Goal: Task Accomplishment & Management: Complete application form

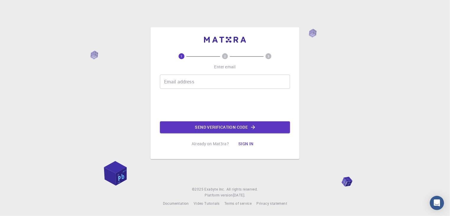
click at [202, 83] on input "Email address" at bounding box center [225, 81] width 130 height 14
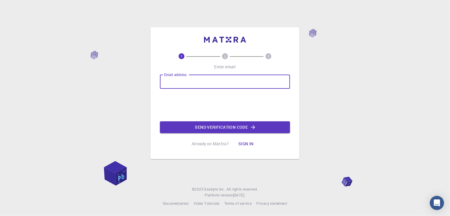
type input "engineeranas81@gmail.com"
click at [221, 127] on button "Send verification code" at bounding box center [225, 127] width 130 height 12
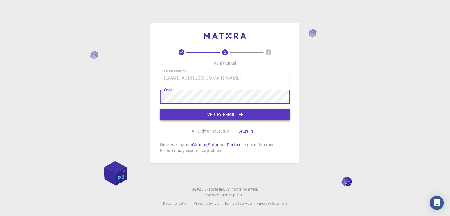
click at [219, 118] on button "Verify email" at bounding box center [225, 114] width 130 height 12
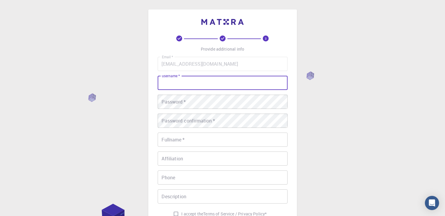
click at [180, 87] on input "username   *" at bounding box center [223, 83] width 130 height 14
type input "A"
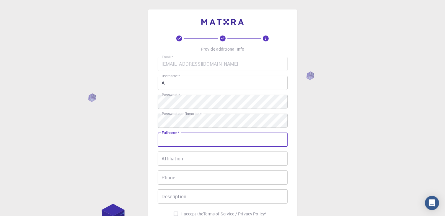
click at [196, 140] on input "Fullname   *" at bounding box center [223, 139] width 130 height 14
type input "Anas Loutfi"
type input "0544175887"
click at [180, 140] on input "Anas Loutfi" at bounding box center [223, 139] width 130 height 14
type input "Anas Lutfi"
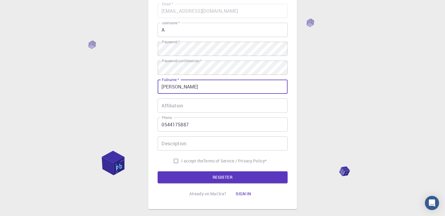
scroll to position [59, 0]
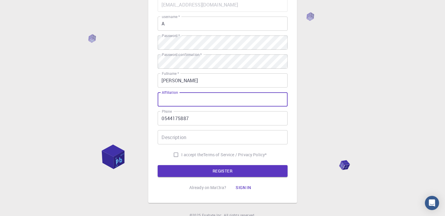
click at [189, 101] on input "Affiliation" at bounding box center [223, 99] width 130 height 14
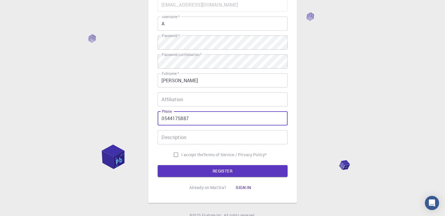
click at [191, 118] on input "0544175887" at bounding box center [223, 118] width 130 height 14
type input "01112530423"
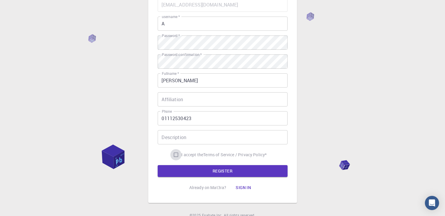
click at [173, 154] on input "I accept the Terms of Service / Privacy Policy *" at bounding box center [176, 154] width 11 height 11
checkbox input "true"
click at [186, 171] on button "REGISTER" at bounding box center [223, 171] width 130 height 12
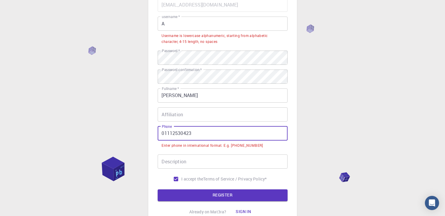
click at [163, 134] on input "01112530423" at bounding box center [223, 133] width 130 height 14
click at [165, 135] on input "01112530423" at bounding box center [223, 133] width 130 height 14
drag, startPoint x: 165, startPoint y: 135, endPoint x: 160, endPoint y: 136, distance: 5.0
click at [160, 136] on input "01112530423" at bounding box center [223, 133] width 130 height 14
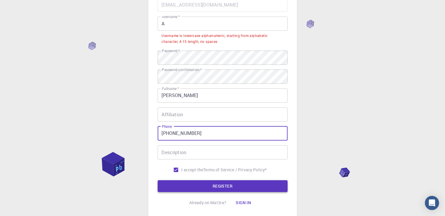
type input "+201112530423"
click at [230, 187] on button "REGISTER" at bounding box center [223, 186] width 130 height 12
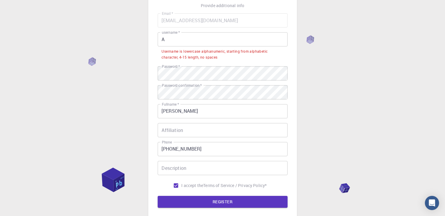
scroll to position [30, 0]
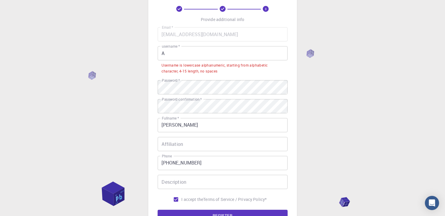
click at [179, 56] on input "A" at bounding box center [223, 53] width 130 height 14
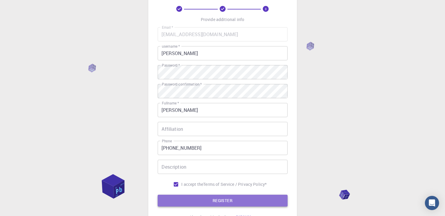
click at [217, 203] on button "REGISTER" at bounding box center [223, 201] width 130 height 12
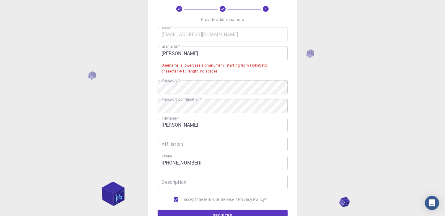
click at [185, 54] on input "Anas" at bounding box center [223, 53] width 130 height 14
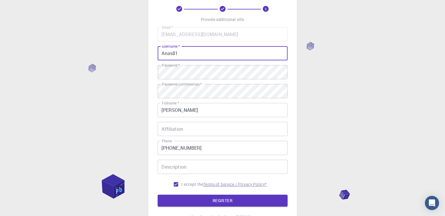
click at [203, 198] on button "REGISTER" at bounding box center [223, 201] width 130 height 12
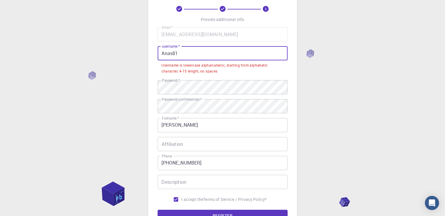
click at [180, 53] on input "Anas81" at bounding box center [223, 53] width 130 height 14
drag, startPoint x: 178, startPoint y: 54, endPoint x: 174, endPoint y: 55, distance: 4.7
click at [174, 55] on input "Anas81" at bounding box center [223, 53] width 130 height 14
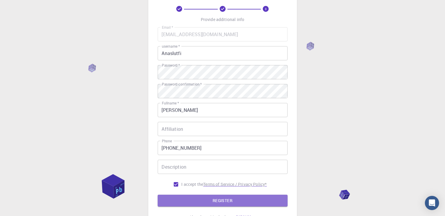
click at [247, 202] on button "REGISTER" at bounding box center [223, 201] width 130 height 12
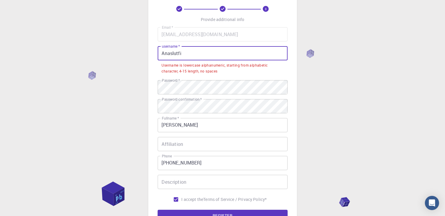
click at [162, 54] on input "Anaslutfi" at bounding box center [223, 53] width 130 height 14
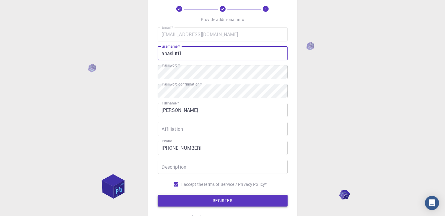
type input "anaslutfi"
drag, startPoint x: 216, startPoint y: 202, endPoint x: 214, endPoint y: 200, distance: 3.2
click at [215, 202] on button "REGISTER" at bounding box center [223, 201] width 130 height 12
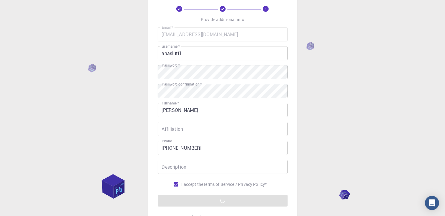
scroll to position [85, 0]
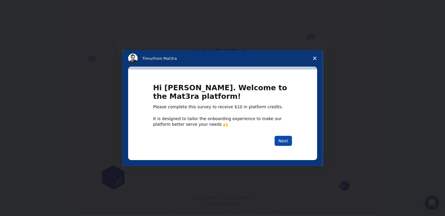
click at [287, 142] on button "Next" at bounding box center [283, 141] width 17 height 10
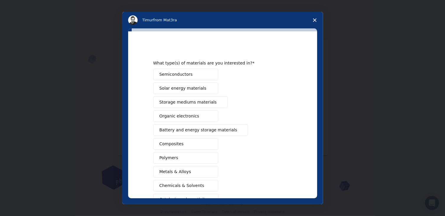
drag, startPoint x: 193, startPoint y: 90, endPoint x: 196, endPoint y: 93, distance: 4.6
click at [193, 90] on span "Solar energy materials" at bounding box center [183, 88] width 47 height 6
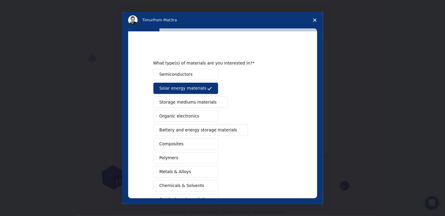
click at [192, 77] on button "Semiconductors" at bounding box center [185, 75] width 65 height 12
click at [195, 98] on button "Storage mediums materials" at bounding box center [190, 102] width 74 height 12
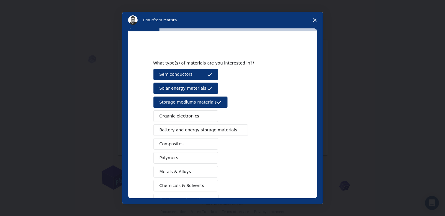
click at [197, 119] on button "Organic electronics" at bounding box center [185, 116] width 65 height 12
drag, startPoint x: 195, startPoint y: 129, endPoint x: 195, endPoint y: 135, distance: 5.3
click at [195, 132] on span "Battery and energy storage materials" at bounding box center [199, 130] width 78 height 6
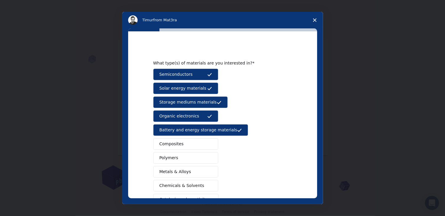
click at [186, 148] on button "Composites" at bounding box center [185, 144] width 65 height 12
drag, startPoint x: 185, startPoint y: 155, endPoint x: 186, endPoint y: 162, distance: 6.9
click at [185, 157] on button "Polymers" at bounding box center [185, 158] width 65 height 12
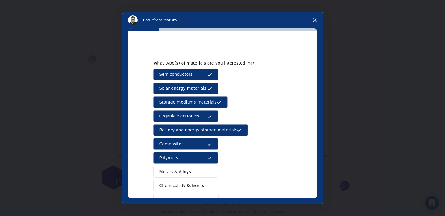
click at [187, 170] on button "Metals & Alloys" at bounding box center [185, 172] width 65 height 12
click at [190, 186] on span "Chemicals & Solvents" at bounding box center [182, 185] width 45 height 6
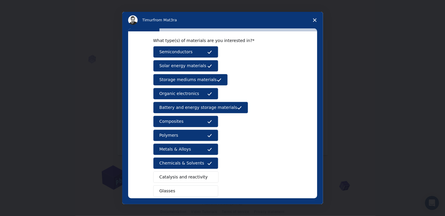
scroll to position [59, 0]
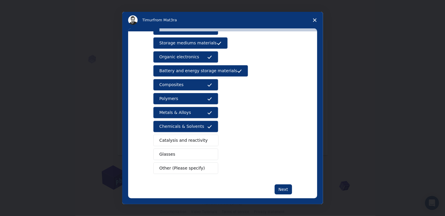
drag, startPoint x: 184, startPoint y: 139, endPoint x: 182, endPoint y: 145, distance: 6.4
click at [183, 140] on span "Catalysis and reactivity" at bounding box center [184, 140] width 48 height 6
drag, startPoint x: 184, startPoint y: 148, endPoint x: 187, endPoint y: 153, distance: 5.5
click at [184, 149] on button "Glasses" at bounding box center [185, 154] width 65 height 12
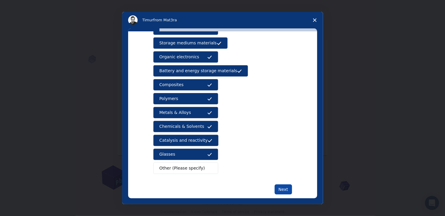
click at [283, 187] on button "Next" at bounding box center [283, 189] width 17 height 10
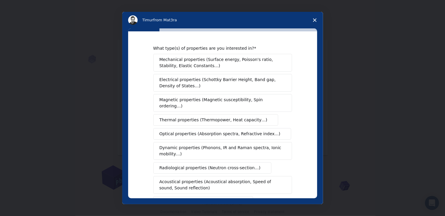
click at [212, 62] on span "Mechanical properties (Surface energy, Poisson's ratio, Stability, Elastic Cons…" at bounding box center [221, 62] width 123 height 12
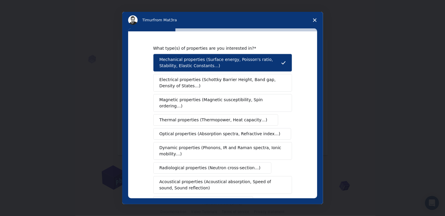
click at [221, 90] on button "Electrical properties (Schottky Barrier Height, Band gap, Density of States…)" at bounding box center [222, 83] width 139 height 18
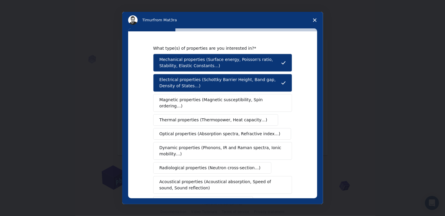
drag, startPoint x: 222, startPoint y: 100, endPoint x: 224, endPoint y: 108, distance: 7.9
click at [223, 101] on span "Magnetic properties (Magnetic susceptibility, Spin ordering…)" at bounding box center [221, 103] width 122 height 12
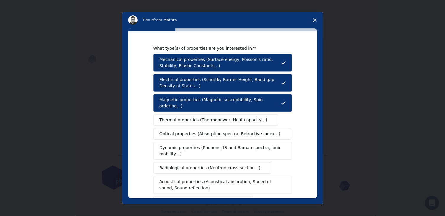
click at [226, 128] on button "Optical properties (Absorption spectra, Refractive index…)" at bounding box center [222, 134] width 138 height 12
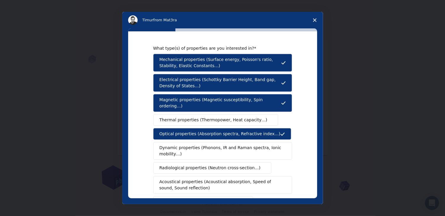
click at [226, 145] on span "Dynamic properties (Phonons, IR and Raman spectra, Ionic mobility…)" at bounding box center [221, 151] width 123 height 12
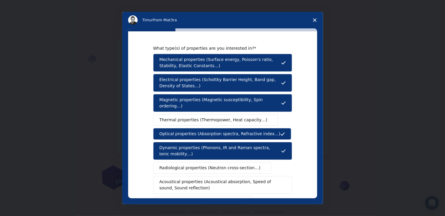
click at [215, 114] on button "Thermal properties (Thermopower, Heat capacity…)" at bounding box center [215, 120] width 125 height 12
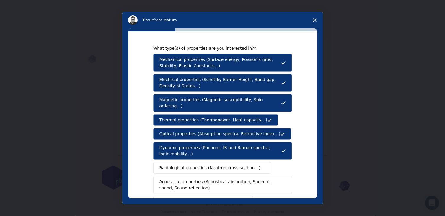
click at [221, 150] on span "Dynamic properties (Phonons, IR and Raman spectra, Ionic mobility…)" at bounding box center [221, 151] width 122 height 12
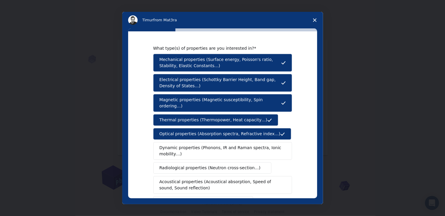
click at [217, 148] on span "Dynamic properties (Phonons, IR and Raman spectra, Ionic mobility…)" at bounding box center [221, 151] width 123 height 12
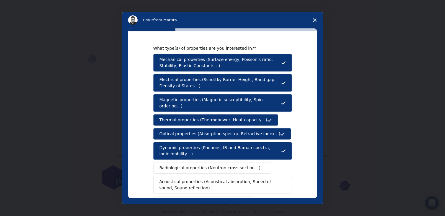
drag, startPoint x: 218, startPoint y: 160, endPoint x: 217, endPoint y: 166, distance: 5.9
click at [218, 165] on span "Radiological properties (Neutron cross-section…)" at bounding box center [210, 168] width 101 height 6
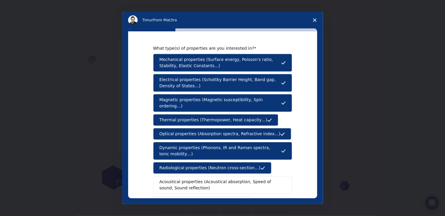
click at [220, 179] on span "Acoustical properties (Acoustical absorption, Speed of sound, Sound reflection)" at bounding box center [221, 185] width 123 height 12
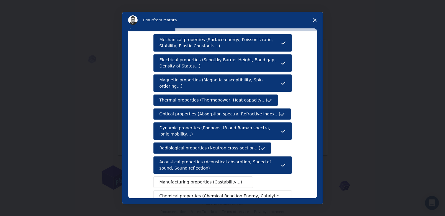
scroll to position [59, 0]
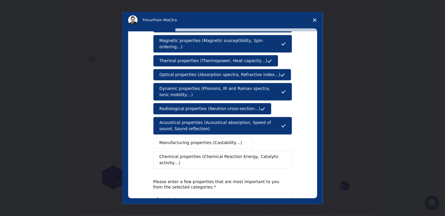
click at [219, 140] on span "Manufacturing properties (Castability…)" at bounding box center [201, 143] width 83 height 6
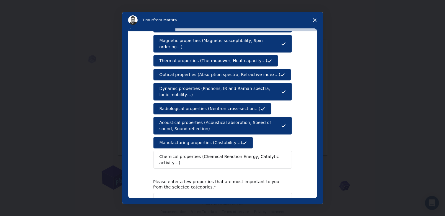
click at [221, 153] on span "Chemical properties (Chemical Reaction Energy, Catalytic activity…)" at bounding box center [221, 159] width 122 height 12
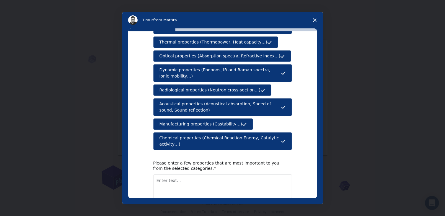
scroll to position [98, 0]
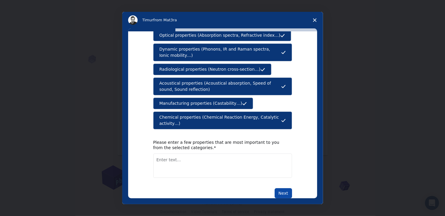
drag, startPoint x: 281, startPoint y: 176, endPoint x: 278, endPoint y: 181, distance: 6.4
click at [281, 188] on button "Next" at bounding box center [283, 193] width 17 height 10
click at [176, 153] on textarea "Enter text..." at bounding box center [222, 165] width 139 height 24
type textarea "all"
click at [283, 188] on button "Next" at bounding box center [283, 193] width 17 height 10
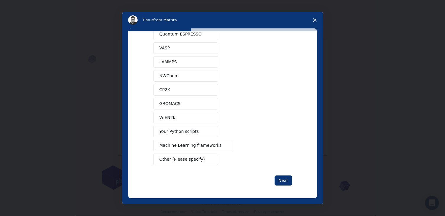
scroll to position [0, 0]
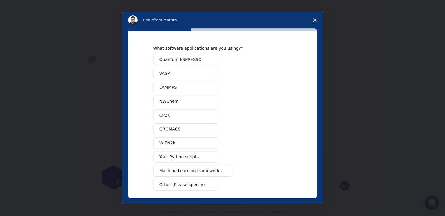
click at [174, 57] on span "Quantum ESPRESSO" at bounding box center [181, 59] width 42 height 6
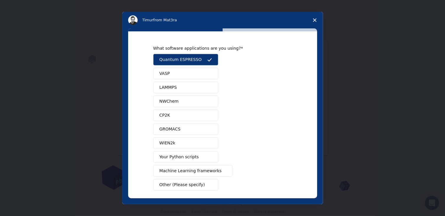
drag, startPoint x: 176, startPoint y: 69, endPoint x: 178, endPoint y: 75, distance: 5.8
click at [176, 70] on button "VASP" at bounding box center [185, 74] width 65 height 12
drag, startPoint x: 179, startPoint y: 83, endPoint x: 182, endPoint y: 95, distance: 11.8
click at [180, 86] on button "LAMMPS" at bounding box center [185, 88] width 65 height 12
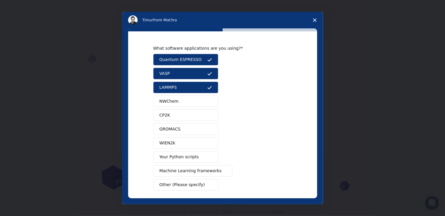
drag, startPoint x: 182, startPoint y: 95, endPoint x: 185, endPoint y: 104, distance: 9.0
click at [183, 98] on button "NWChem" at bounding box center [185, 101] width 65 height 12
drag, startPoint x: 185, startPoint y: 111, endPoint x: 185, endPoint y: 117, distance: 5.3
click at [185, 115] on button "CP2K" at bounding box center [185, 115] width 65 height 12
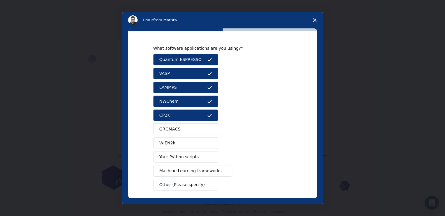
drag, startPoint x: 186, startPoint y: 126, endPoint x: 185, endPoint y: 135, distance: 8.7
click at [186, 128] on button "GROMACS" at bounding box center [185, 129] width 65 height 12
drag, startPoint x: 185, startPoint y: 140, endPoint x: 187, endPoint y: 149, distance: 9.0
click at [185, 141] on button "WIEN2k" at bounding box center [185, 143] width 65 height 12
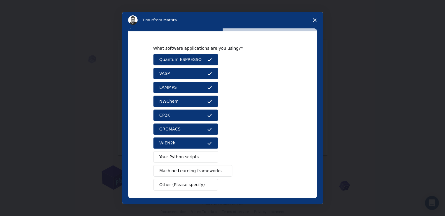
click at [190, 160] on button "Your Python scripts" at bounding box center [185, 157] width 65 height 12
drag, startPoint x: 191, startPoint y: 168, endPoint x: 192, endPoint y: 173, distance: 4.8
click at [191, 169] on span "Machine Learning frameworks" at bounding box center [191, 171] width 62 height 6
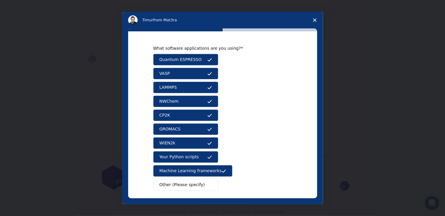
scroll to position [25, 0]
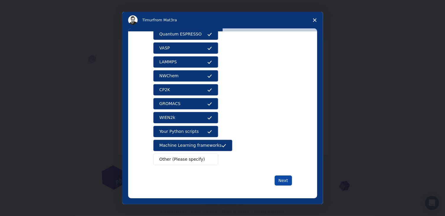
click at [285, 181] on button "Next" at bounding box center [283, 180] width 17 height 10
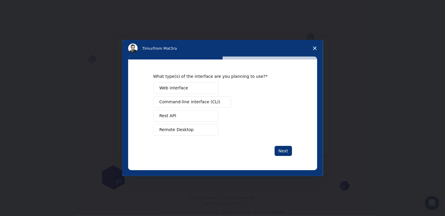
click at [195, 83] on button "Web interface" at bounding box center [185, 88] width 65 height 12
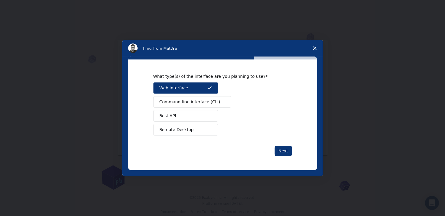
click at [197, 106] on button "Command-line interface (CLI)" at bounding box center [192, 102] width 78 height 12
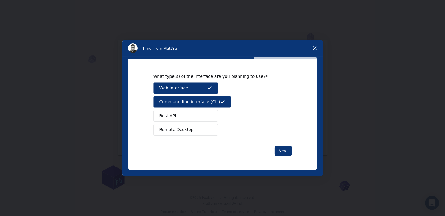
drag, startPoint x: 193, startPoint y: 117, endPoint x: 195, endPoint y: 121, distance: 4.8
click at [193, 118] on button "Rest API" at bounding box center [185, 116] width 65 height 12
click at [199, 129] on button "Remote Desktop" at bounding box center [185, 130] width 65 height 12
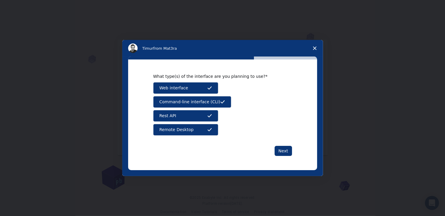
drag, startPoint x: 283, startPoint y: 150, endPoint x: 275, endPoint y: 160, distance: 12.2
click at [283, 151] on button "Next" at bounding box center [283, 151] width 17 height 10
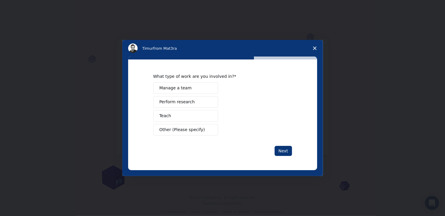
click at [179, 85] on button "Manage a team" at bounding box center [185, 88] width 65 height 12
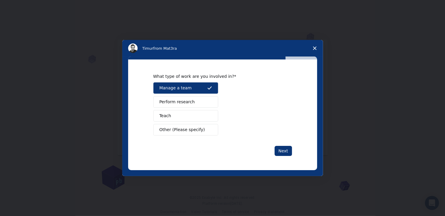
drag, startPoint x: 183, startPoint y: 101, endPoint x: 185, endPoint y: 108, distance: 7.8
click at [183, 101] on span "Perform research" at bounding box center [177, 102] width 35 height 6
click at [186, 111] on button "Teach" at bounding box center [185, 116] width 65 height 12
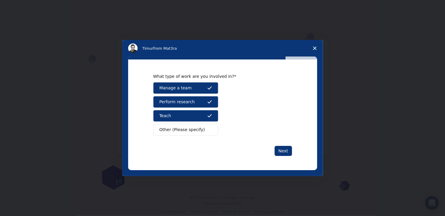
drag, startPoint x: 283, startPoint y: 152, endPoint x: 274, endPoint y: 172, distance: 22.0
click at [283, 152] on button "Next" at bounding box center [283, 151] width 17 height 10
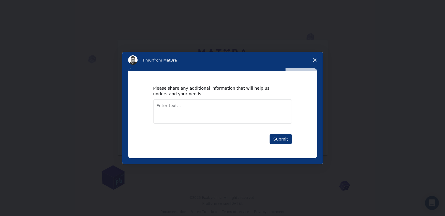
click at [187, 105] on textarea "Enter text..." at bounding box center [222, 111] width 139 height 24
type textarea "thanks"
click at [274, 137] on button "Submit" at bounding box center [281, 139] width 22 height 10
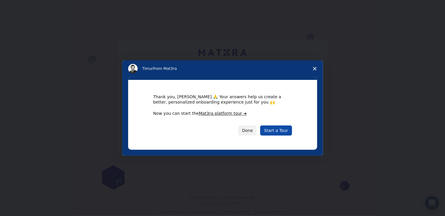
click at [286, 131] on link "Start a Tour" at bounding box center [276, 130] width 32 height 10
click at [255, 128] on button "Done" at bounding box center [248, 130] width 19 height 10
